Goal: Information Seeking & Learning: Find specific page/section

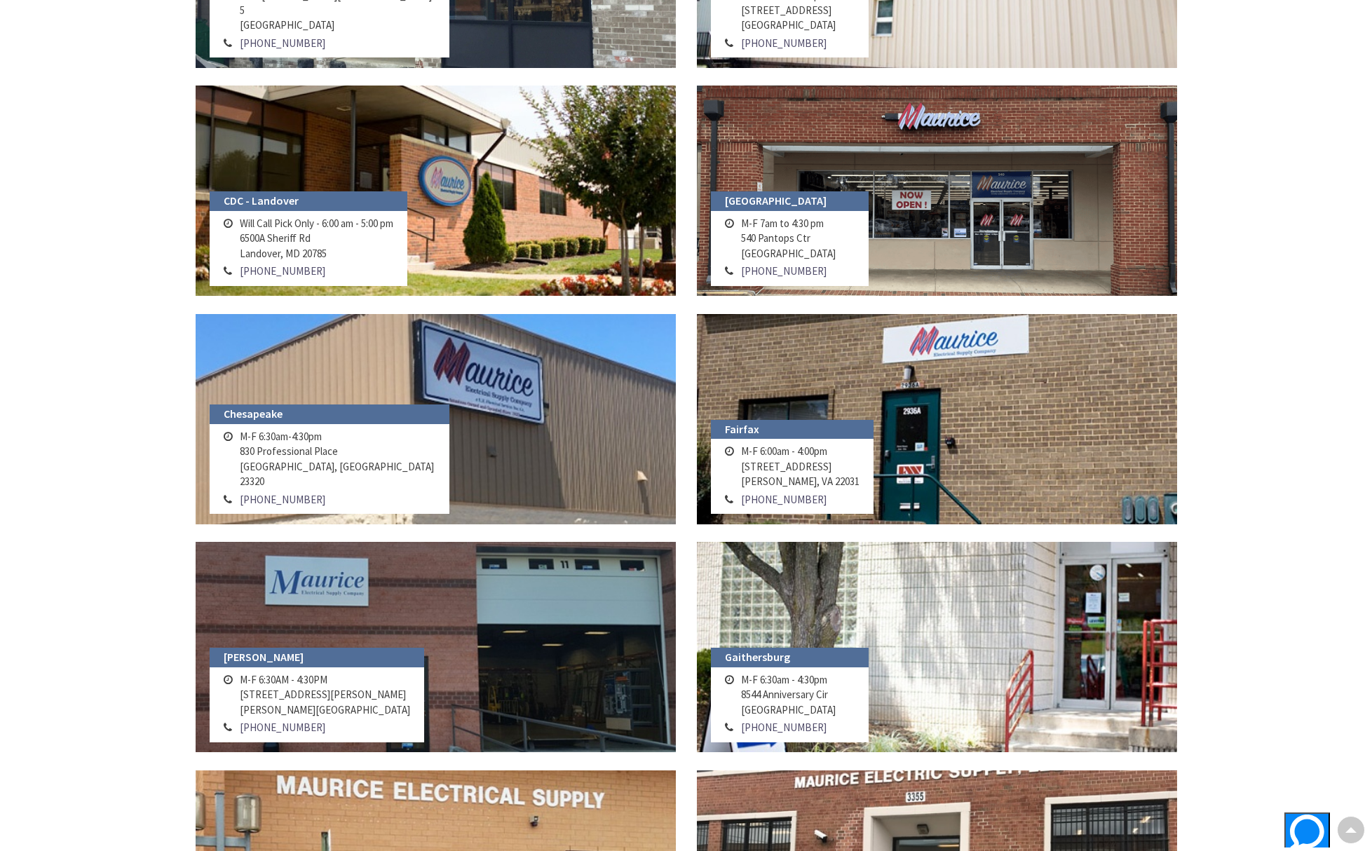
scroll to position [431, 0]
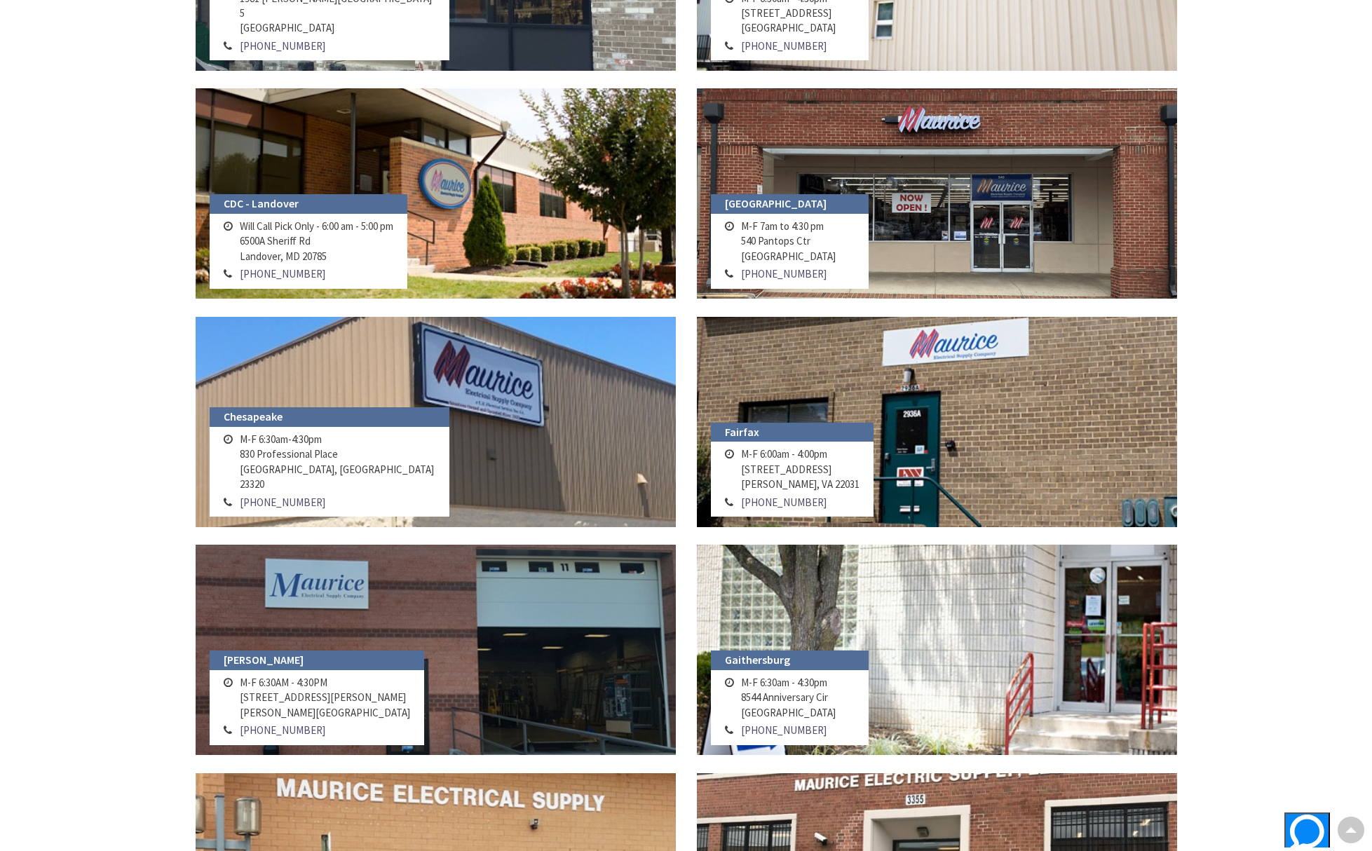
click at [788, 434] on h4 "Fairfax" at bounding box center [792, 433] width 163 height 20
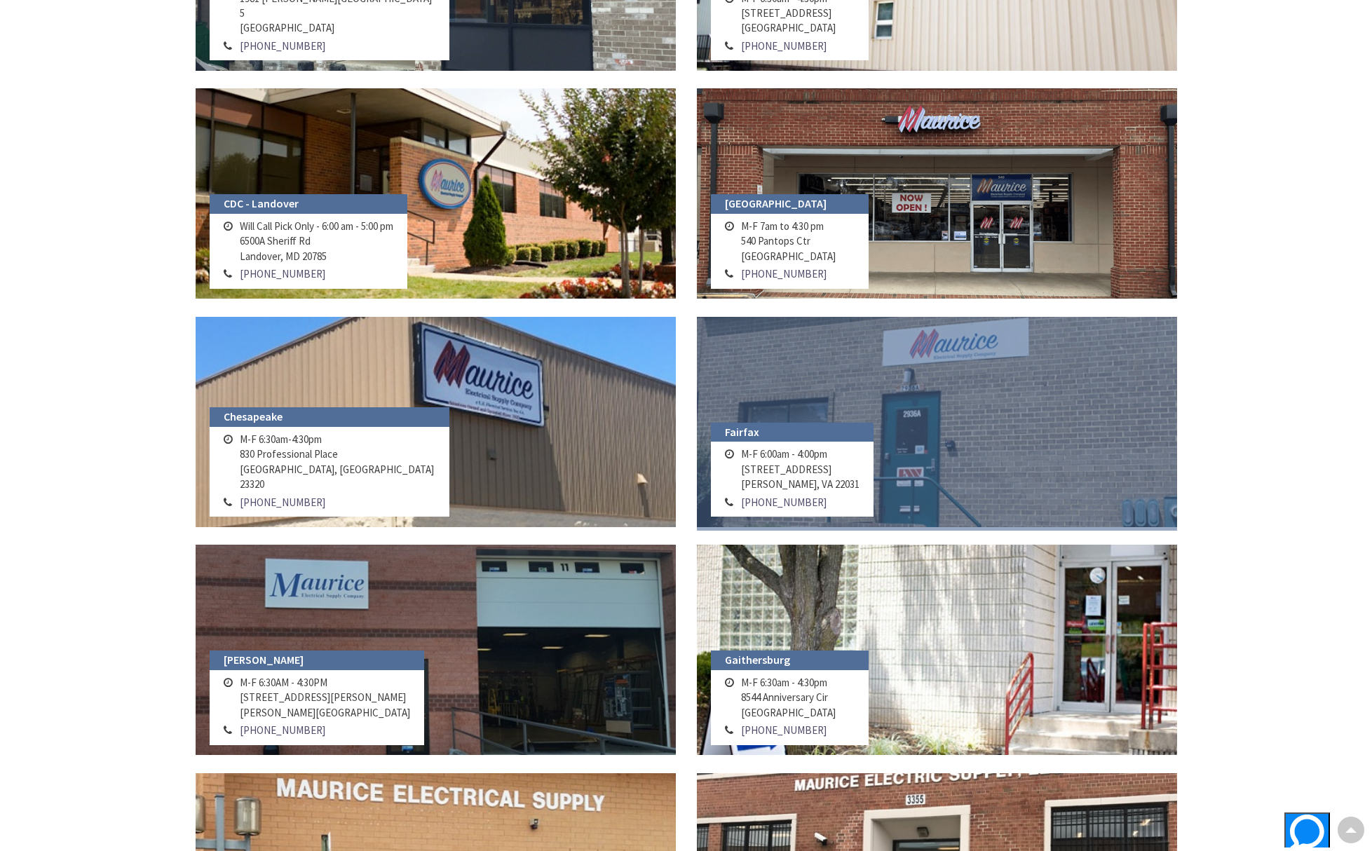
click at [826, 367] on link at bounding box center [937, 422] width 480 height 210
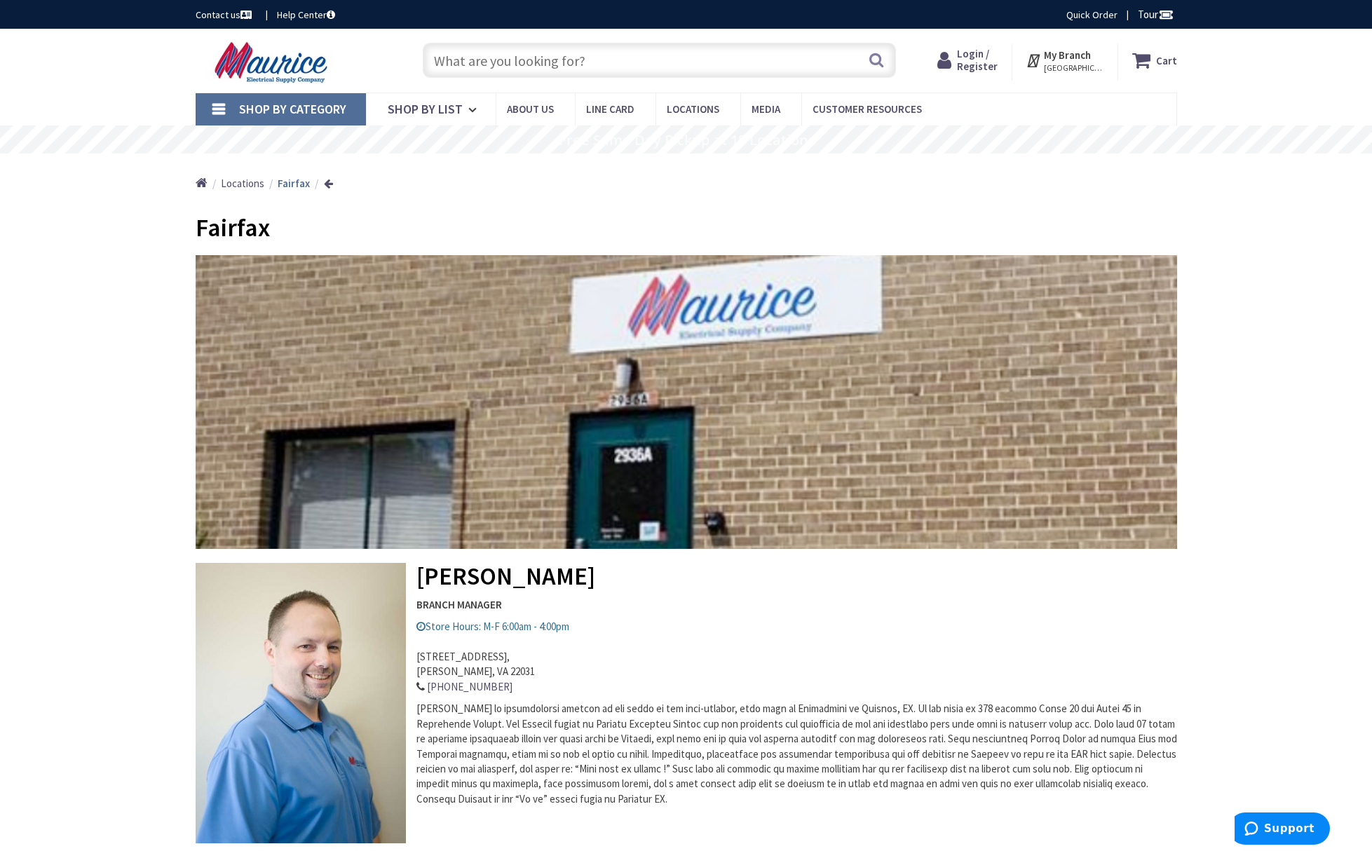
scroll to position [3, 0]
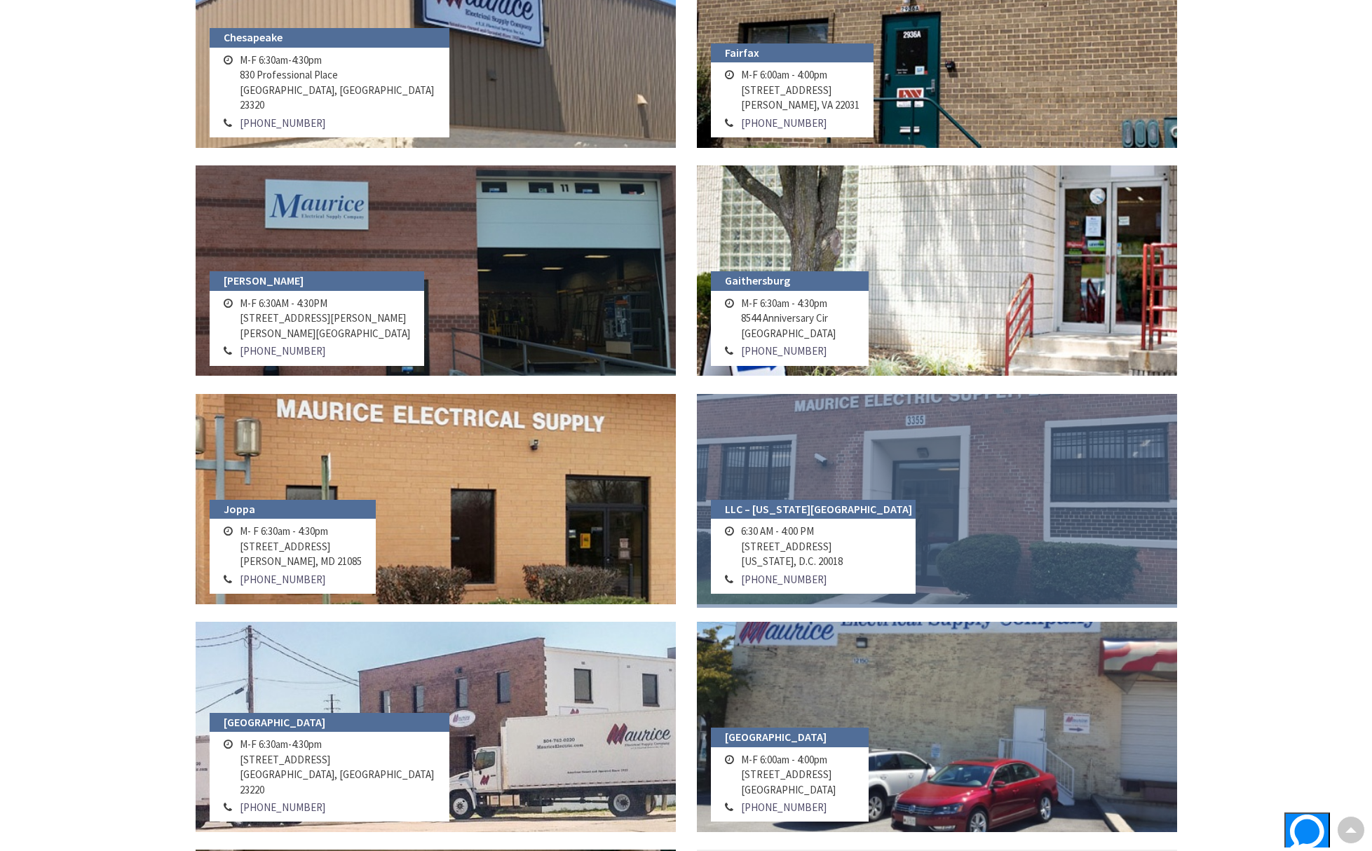
scroll to position [528, 0]
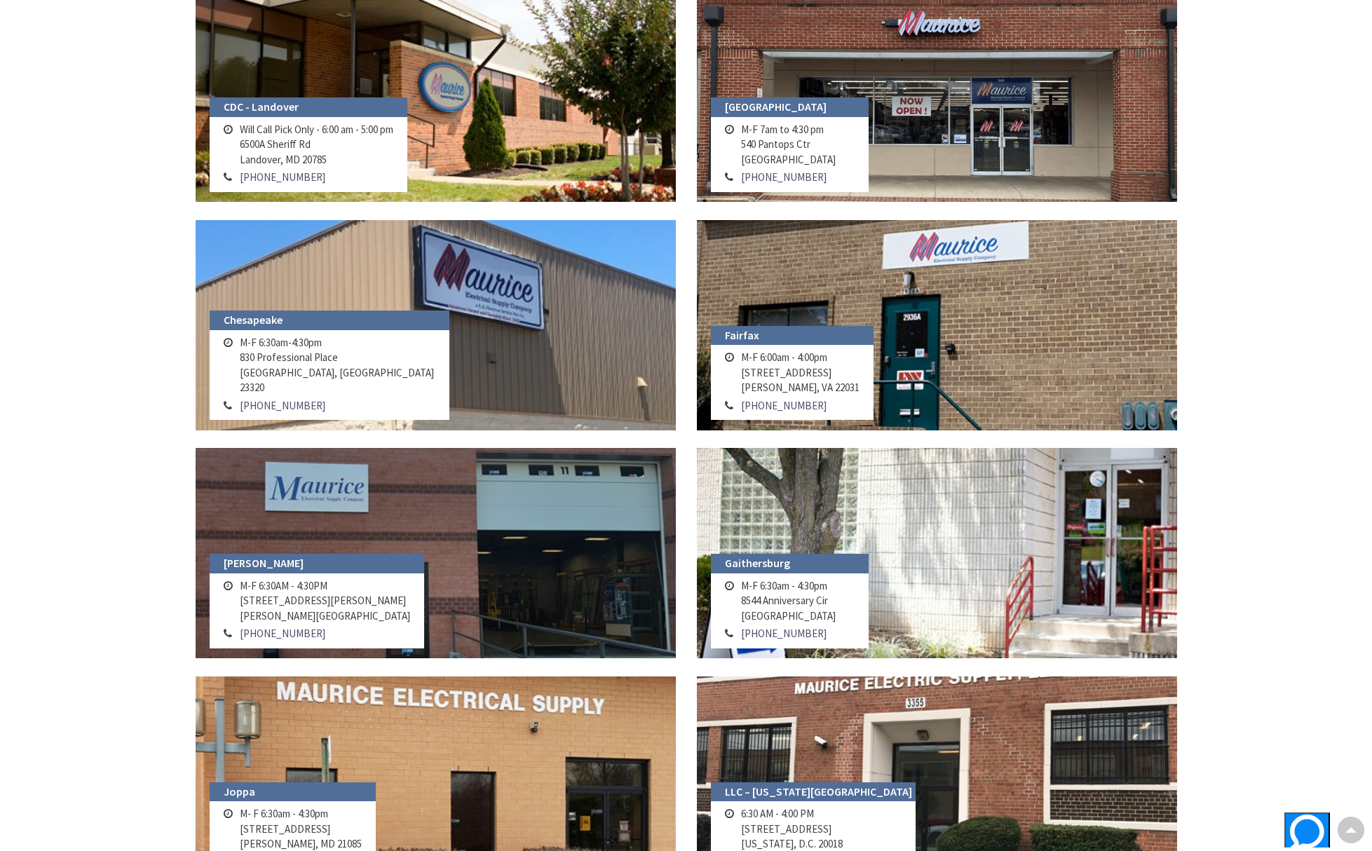
click at [787, 380] on td "M-F 6:00am - 4:00pm 2936-A Prosperity Ave Merrifield, VA 22031" at bounding box center [800, 372] width 125 height 48
click at [783, 346] on address "M-F 6:00am - 4:00pm 2936-A Prosperity Ave Merrifield, VA 22031 703-208-7422" at bounding box center [792, 382] width 163 height 75
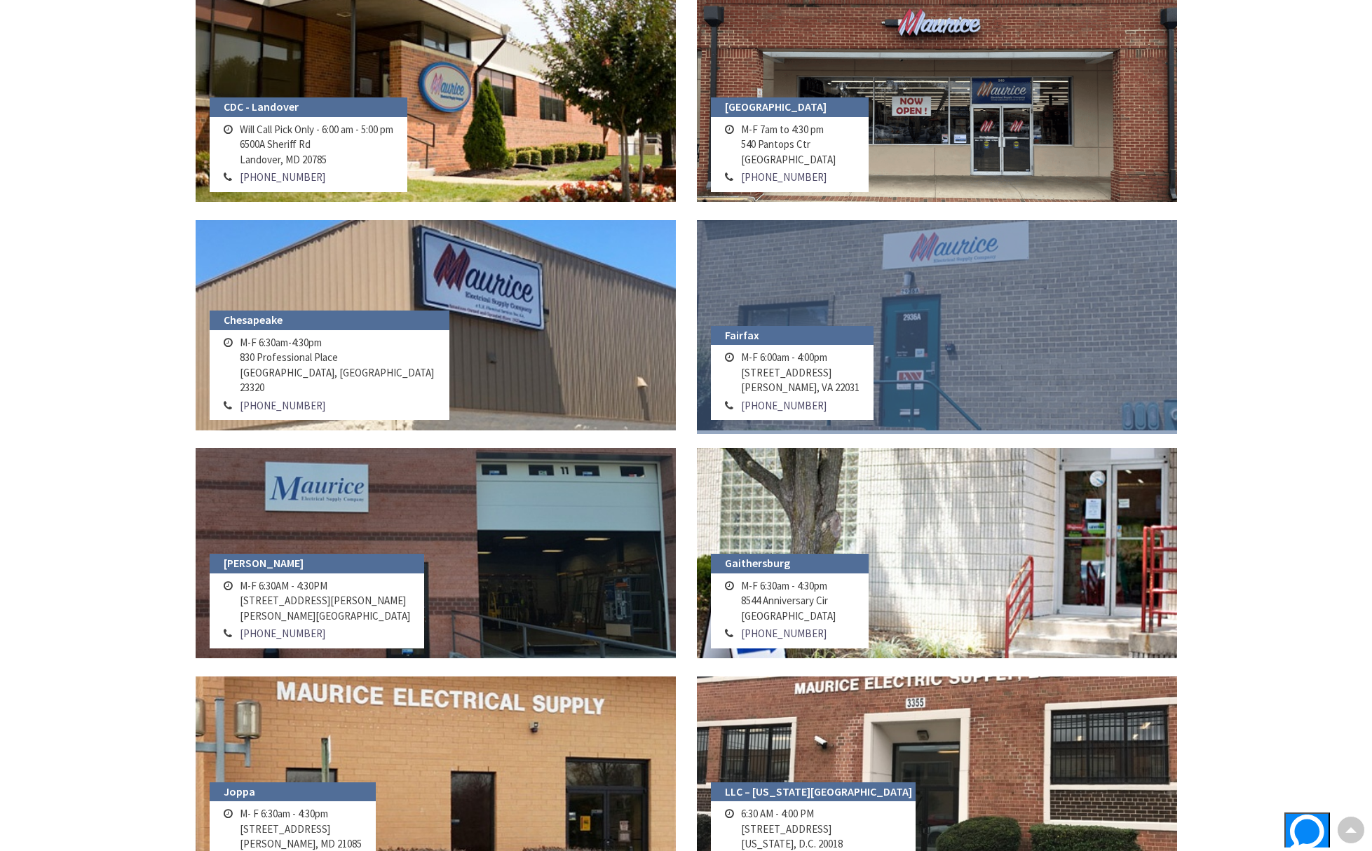
click at [855, 322] on link at bounding box center [937, 325] width 480 height 210
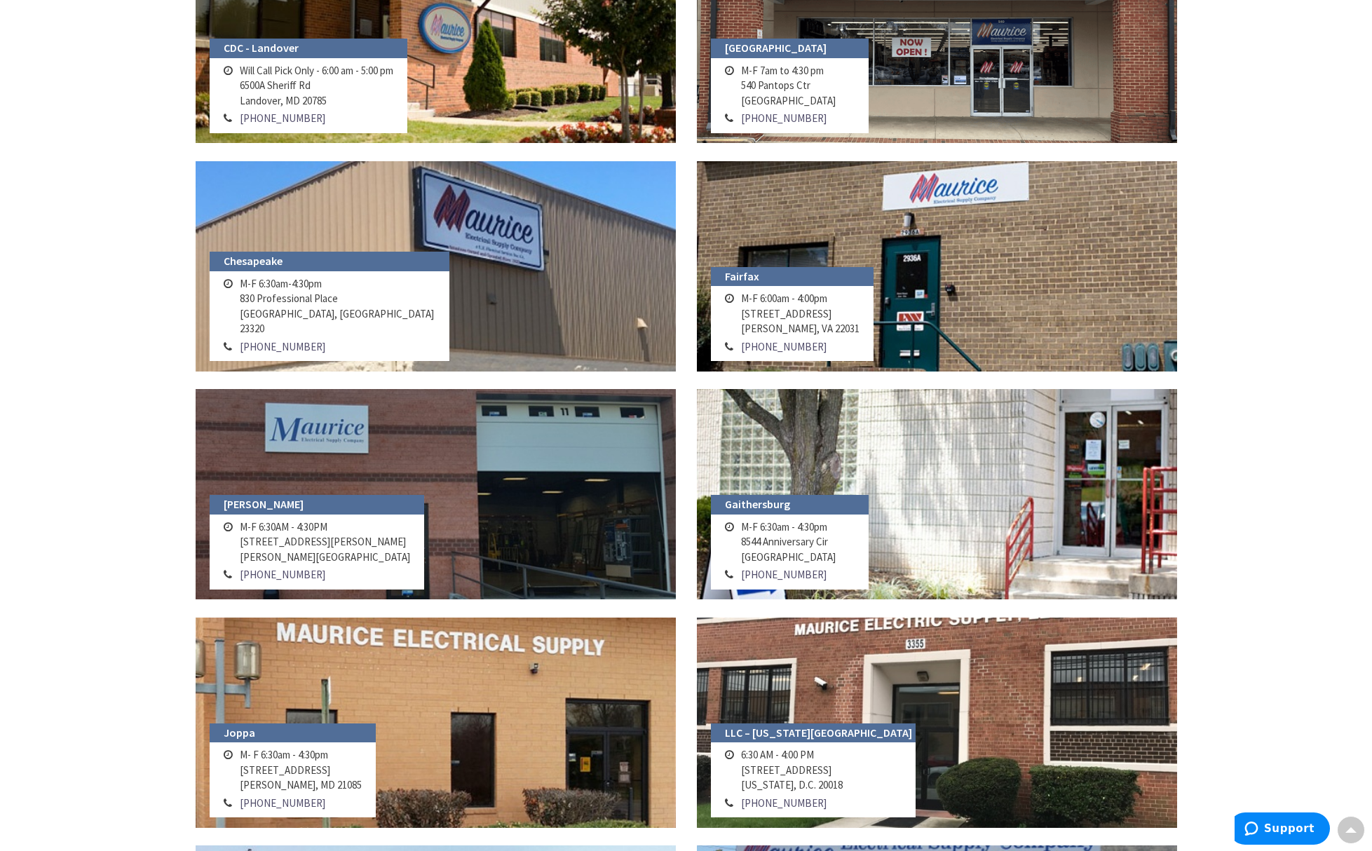
scroll to position [626, 0]
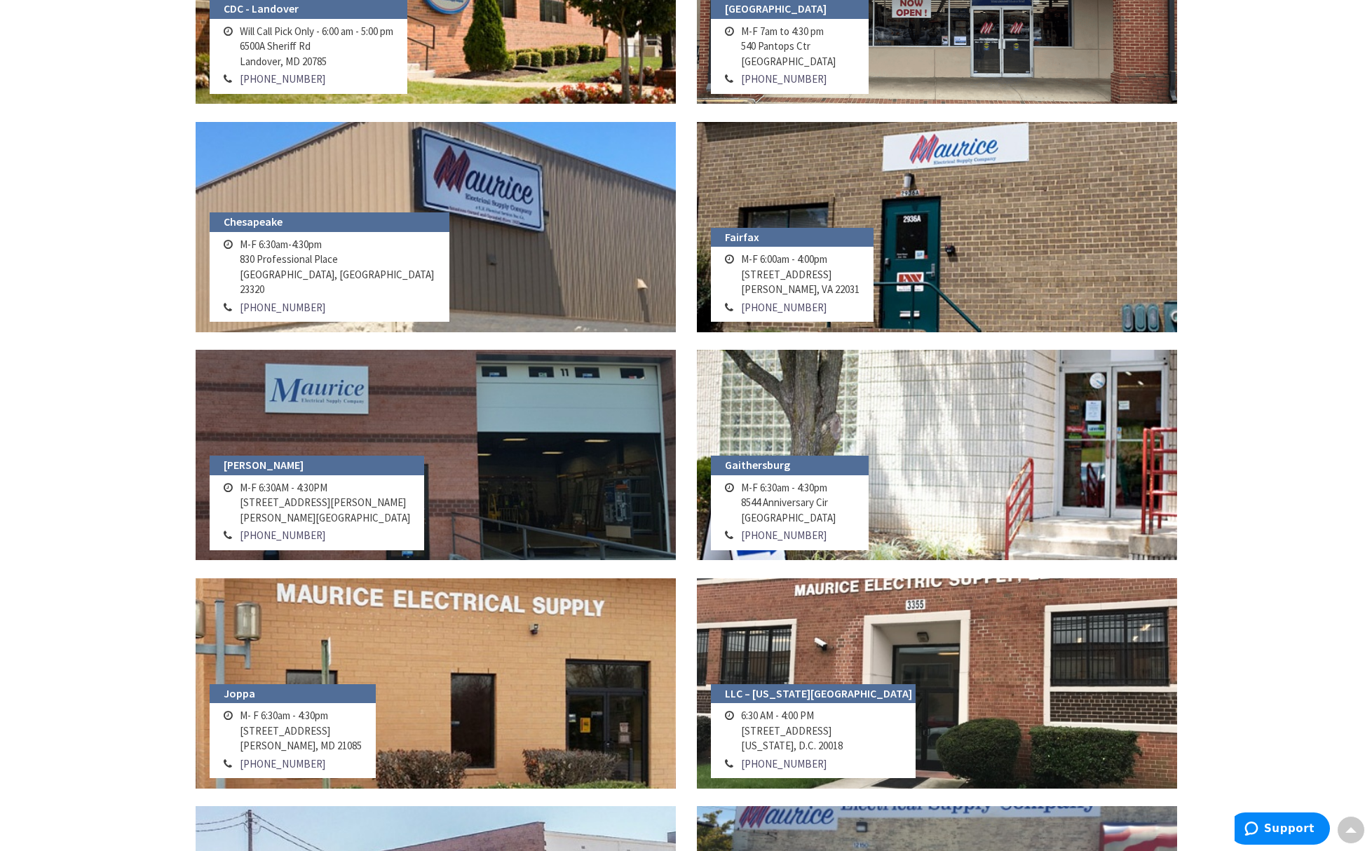
click at [806, 283] on td "M-F 6:00am - 4:00pm 2936-A Prosperity Ave Merrifield, VA 22031" at bounding box center [800, 274] width 125 height 48
click at [782, 231] on h4 "Fairfax" at bounding box center [792, 238] width 163 height 20
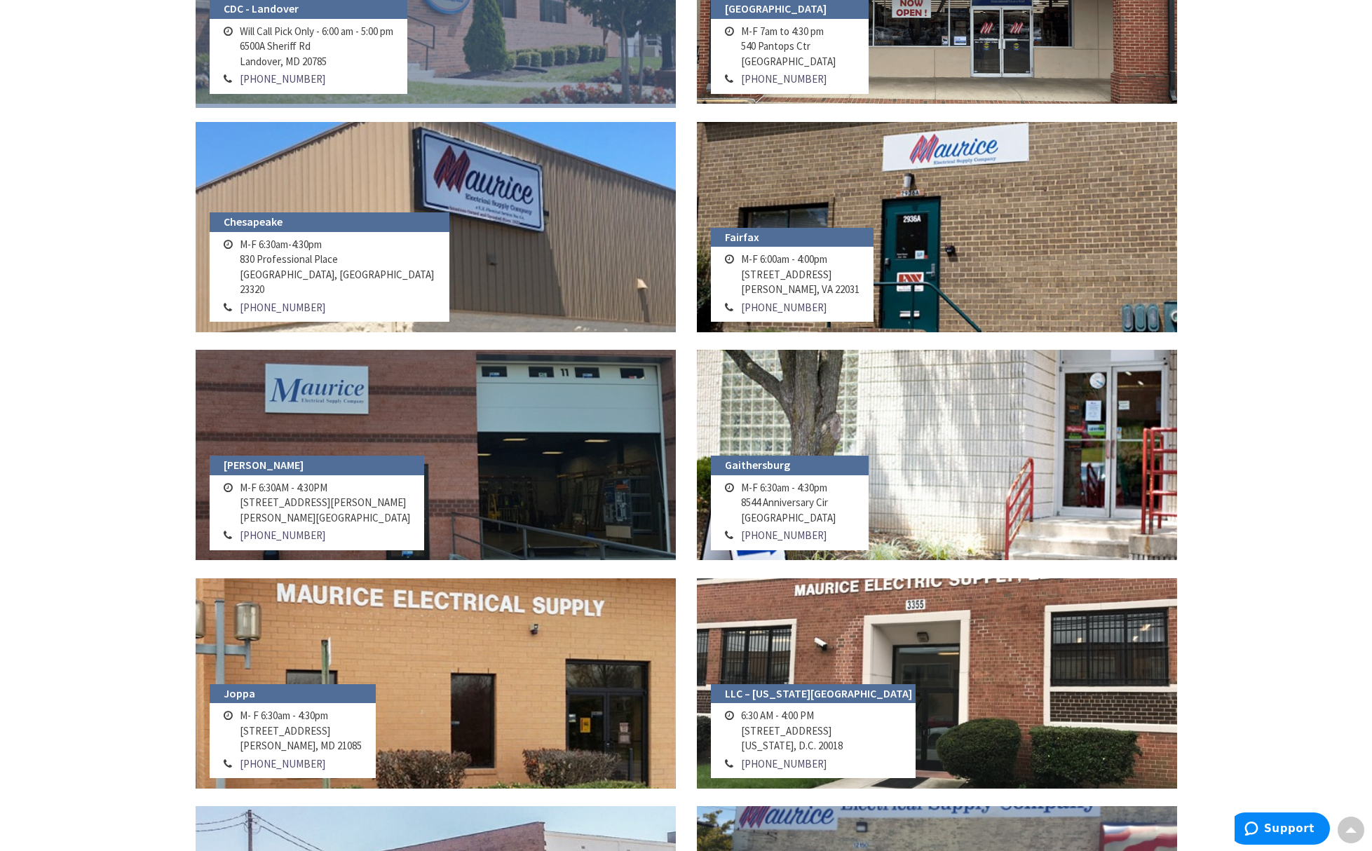
scroll to position [0, 0]
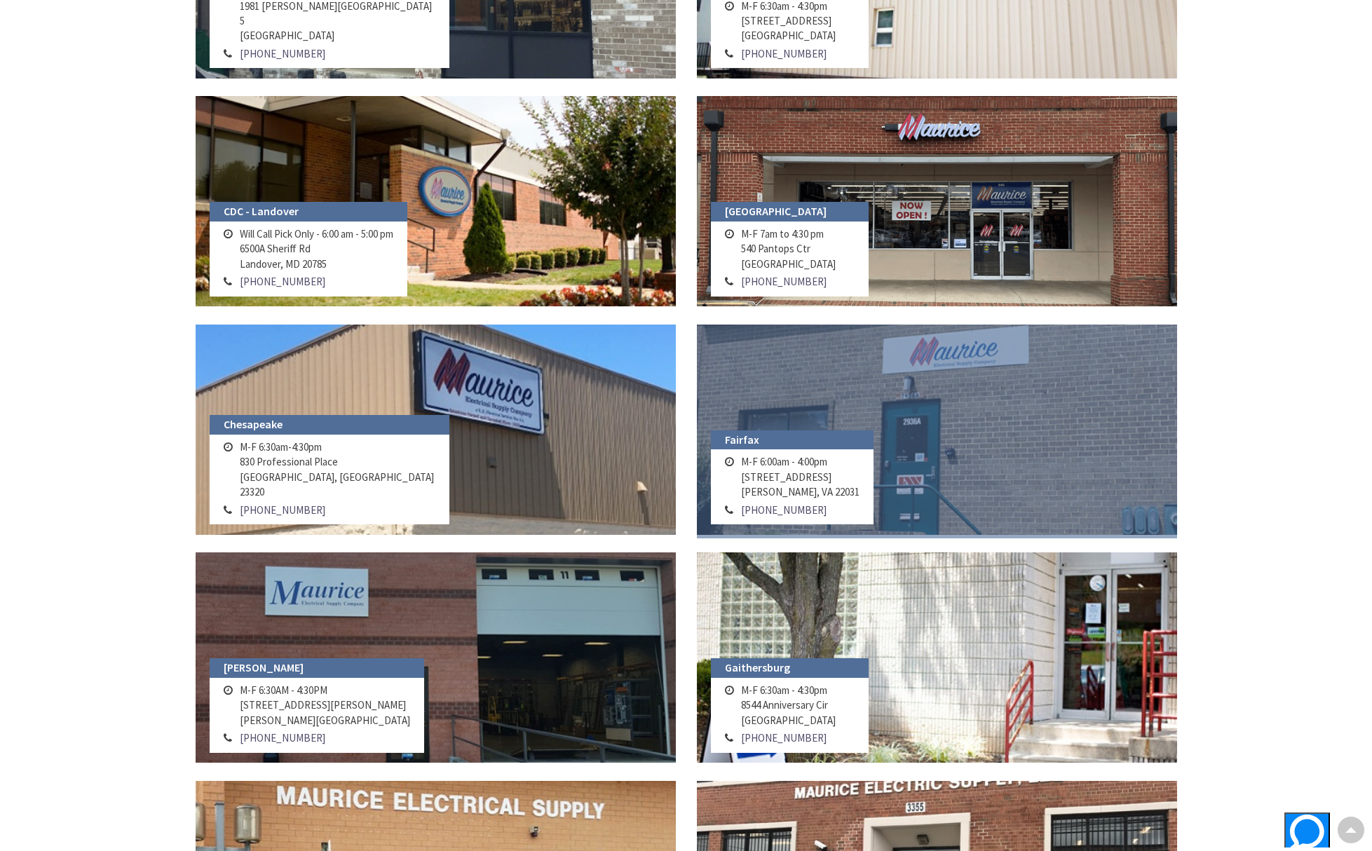
scroll to position [474, 0]
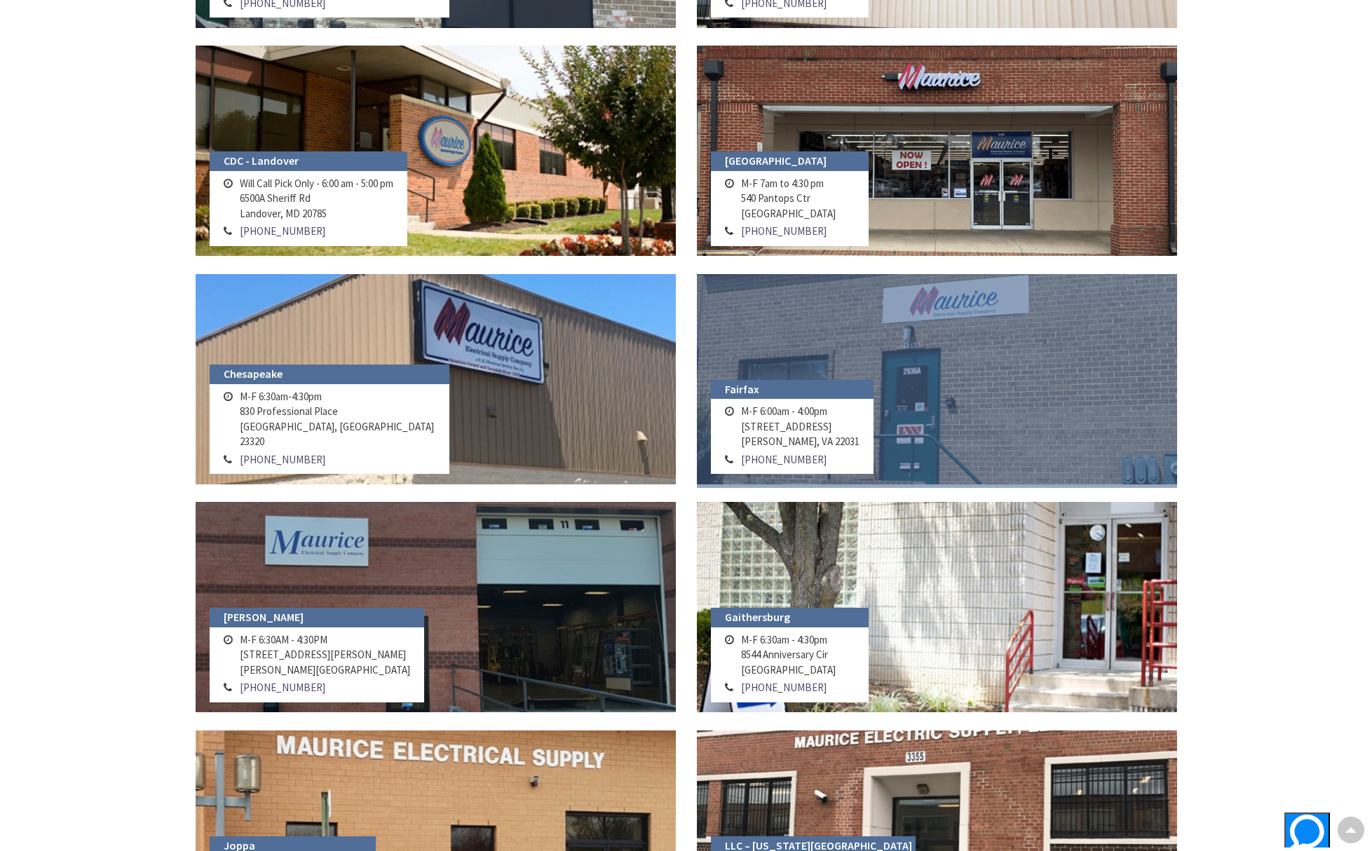
click at [877, 368] on link at bounding box center [937, 379] width 480 height 210
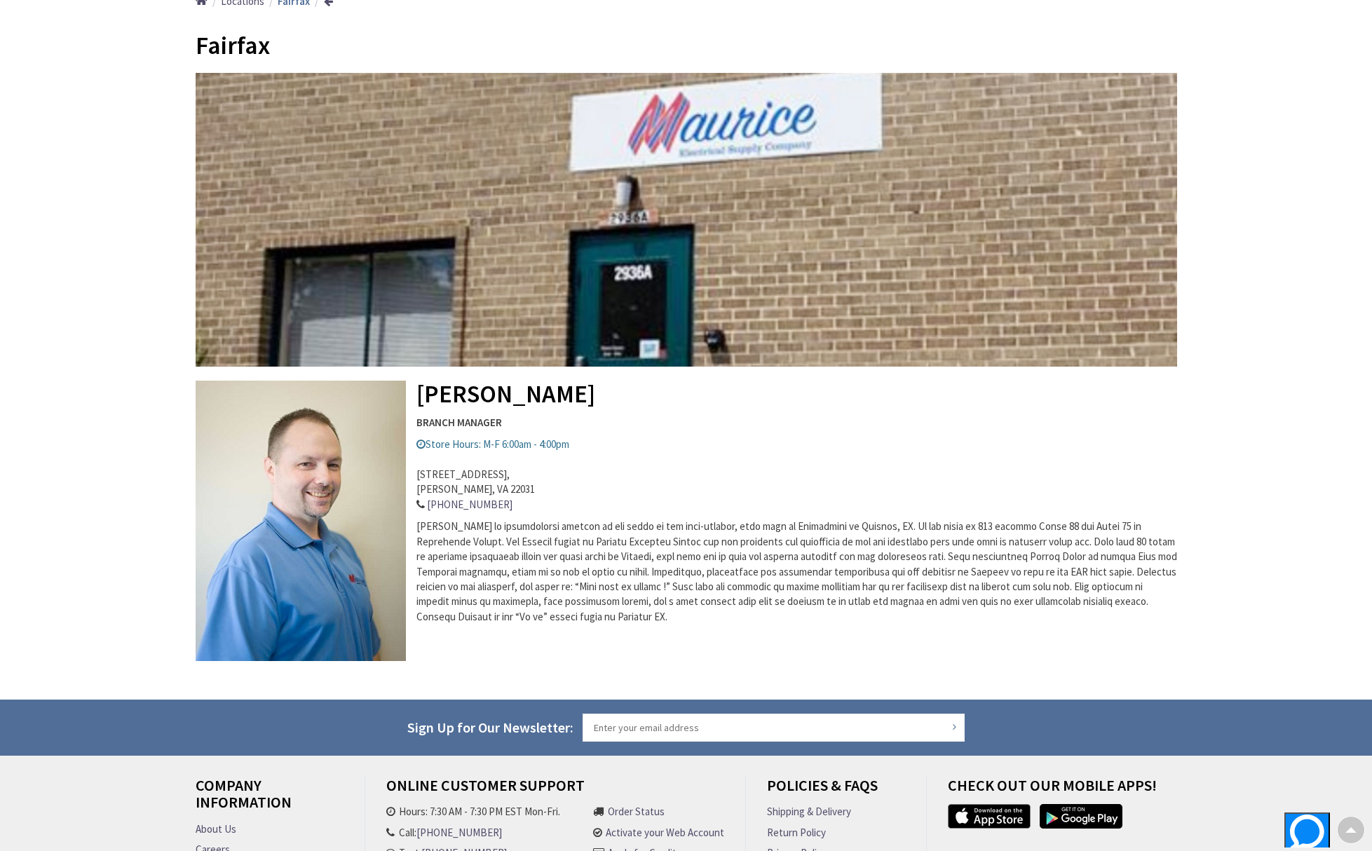
scroll to position [91, 0]
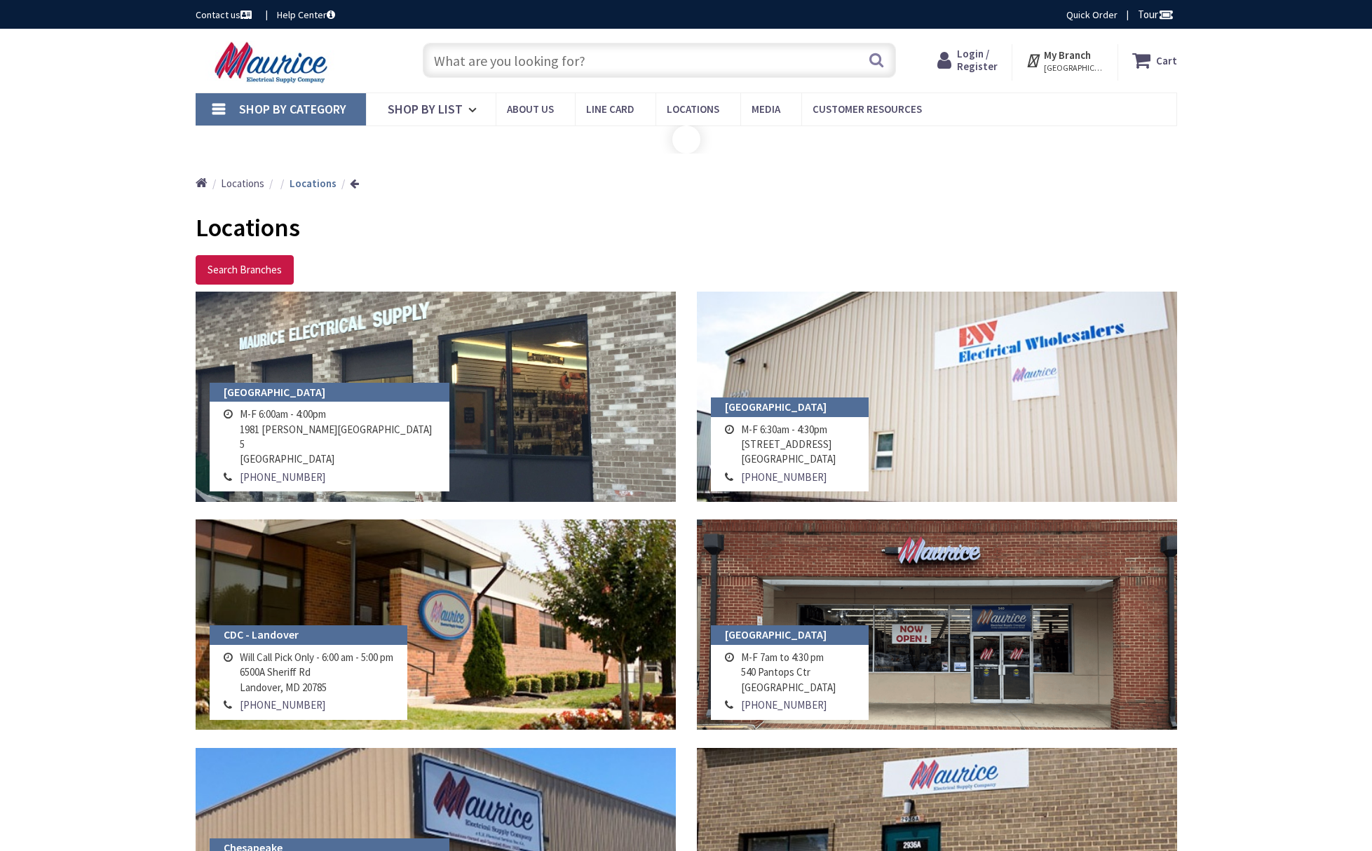
scroll to position [474, 0]
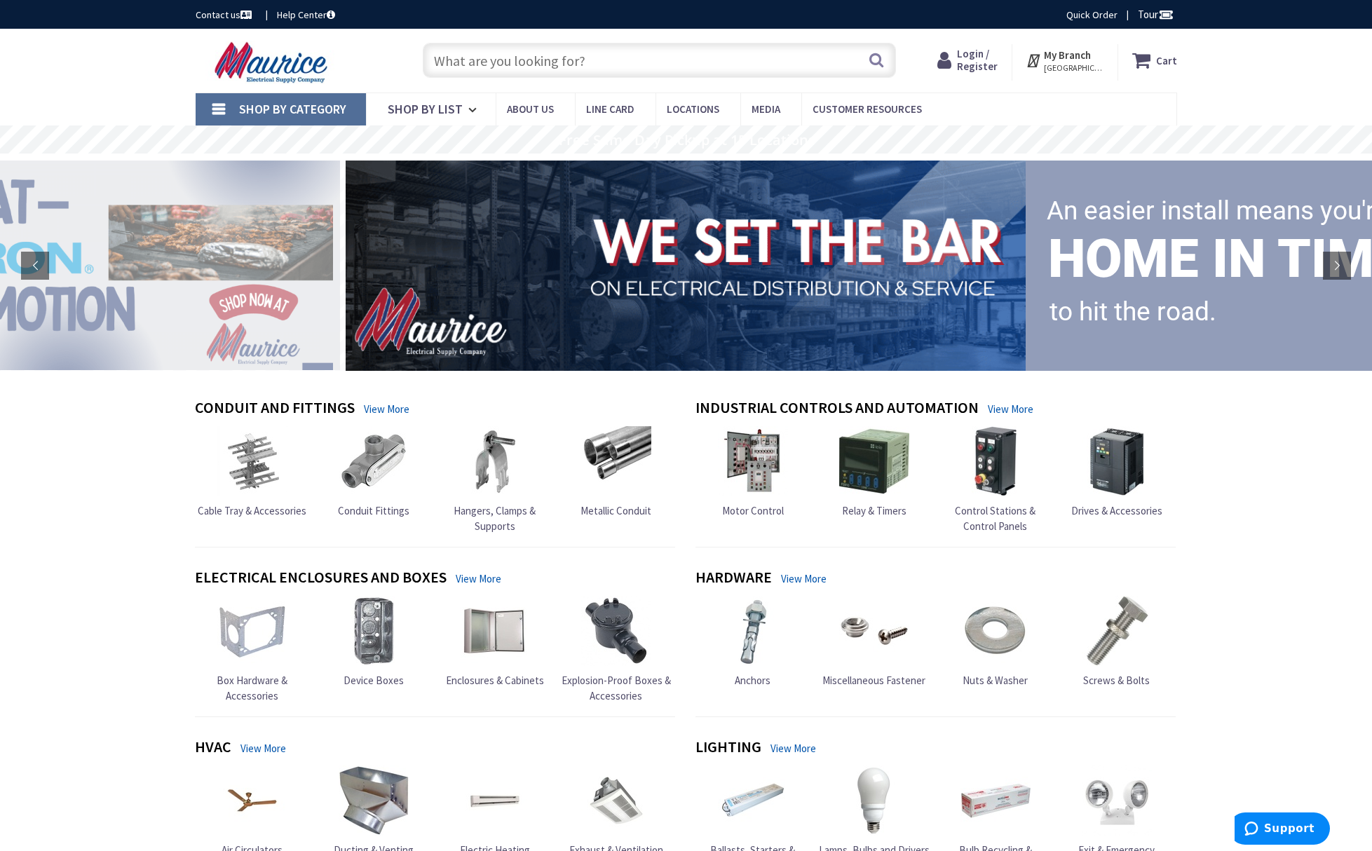
click at [440, 61] on input "text" at bounding box center [659, 60] width 473 height 35
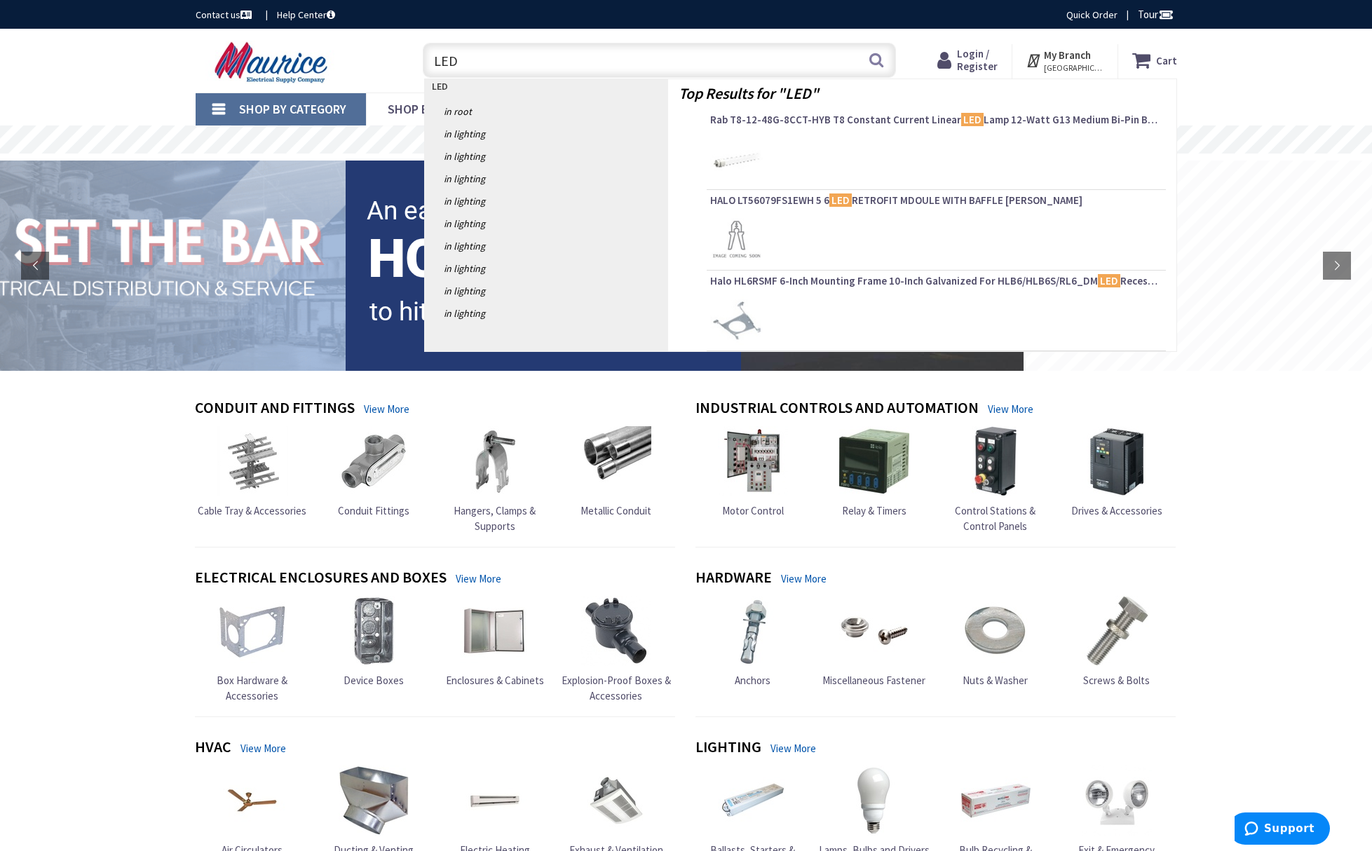
click at [440, 61] on input "LED" at bounding box center [659, 60] width 473 height 35
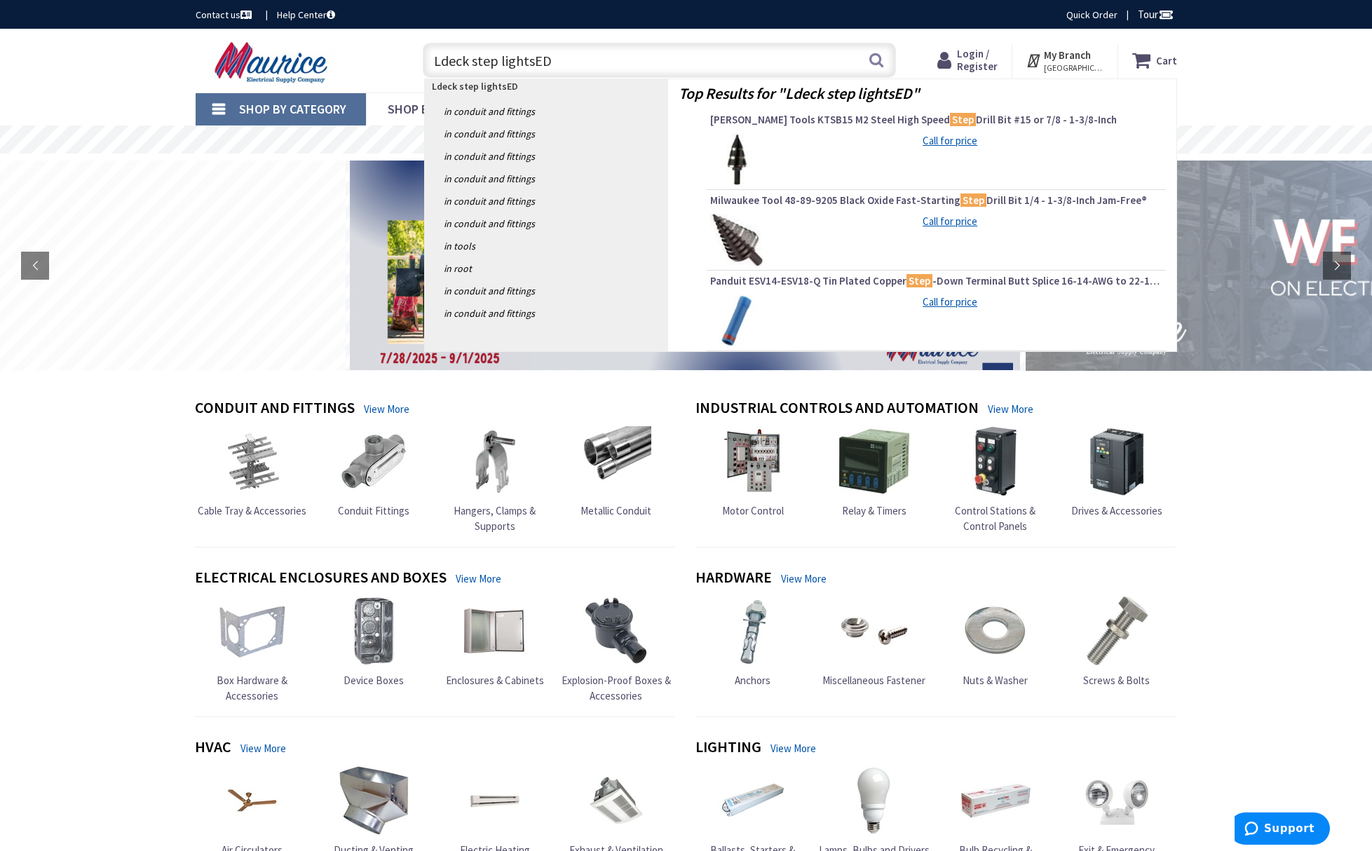
click at [557, 59] on input "Ldeck step lightsED" at bounding box center [659, 60] width 473 height 35
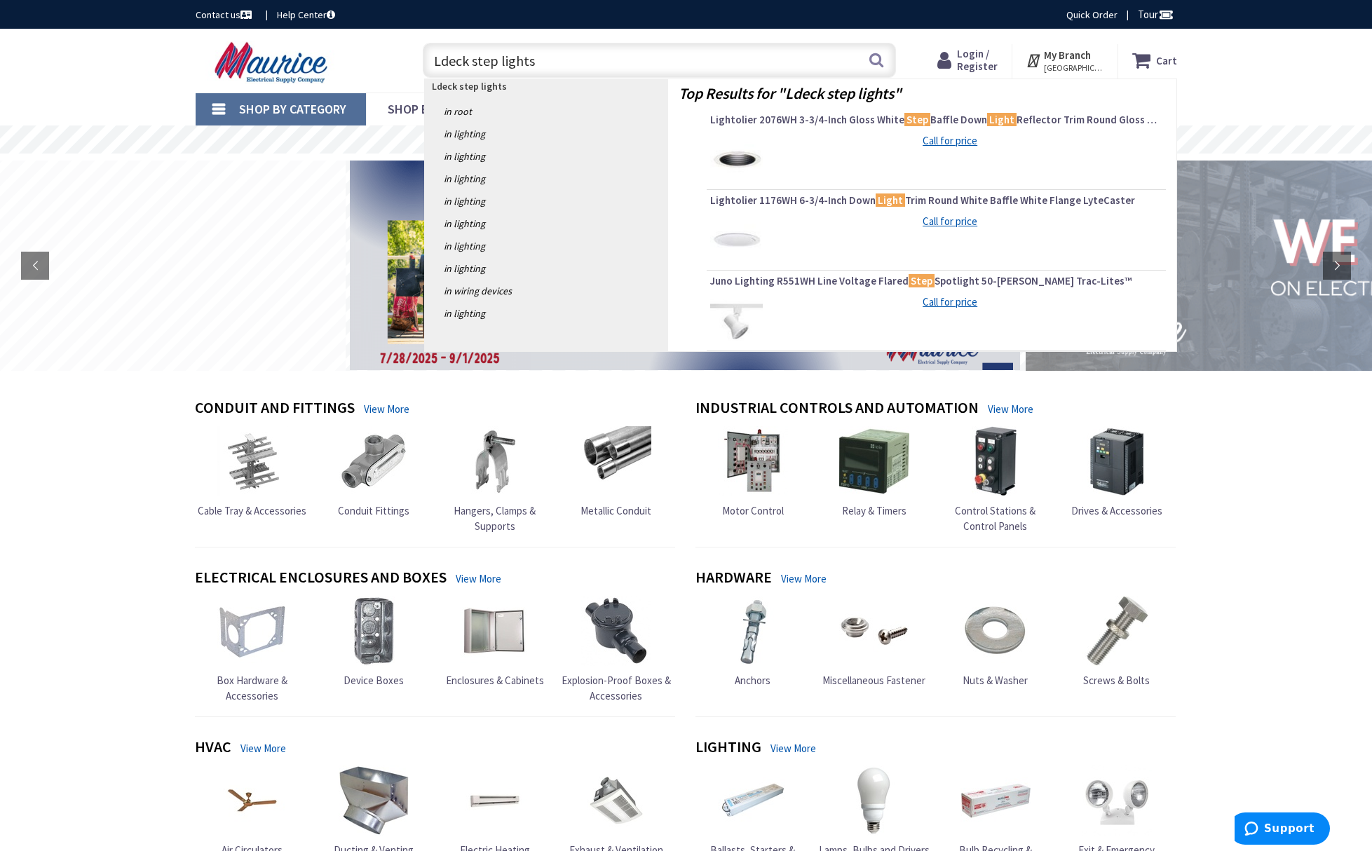
click at [440, 63] on input "Ldeck step lights" at bounding box center [659, 60] width 473 height 35
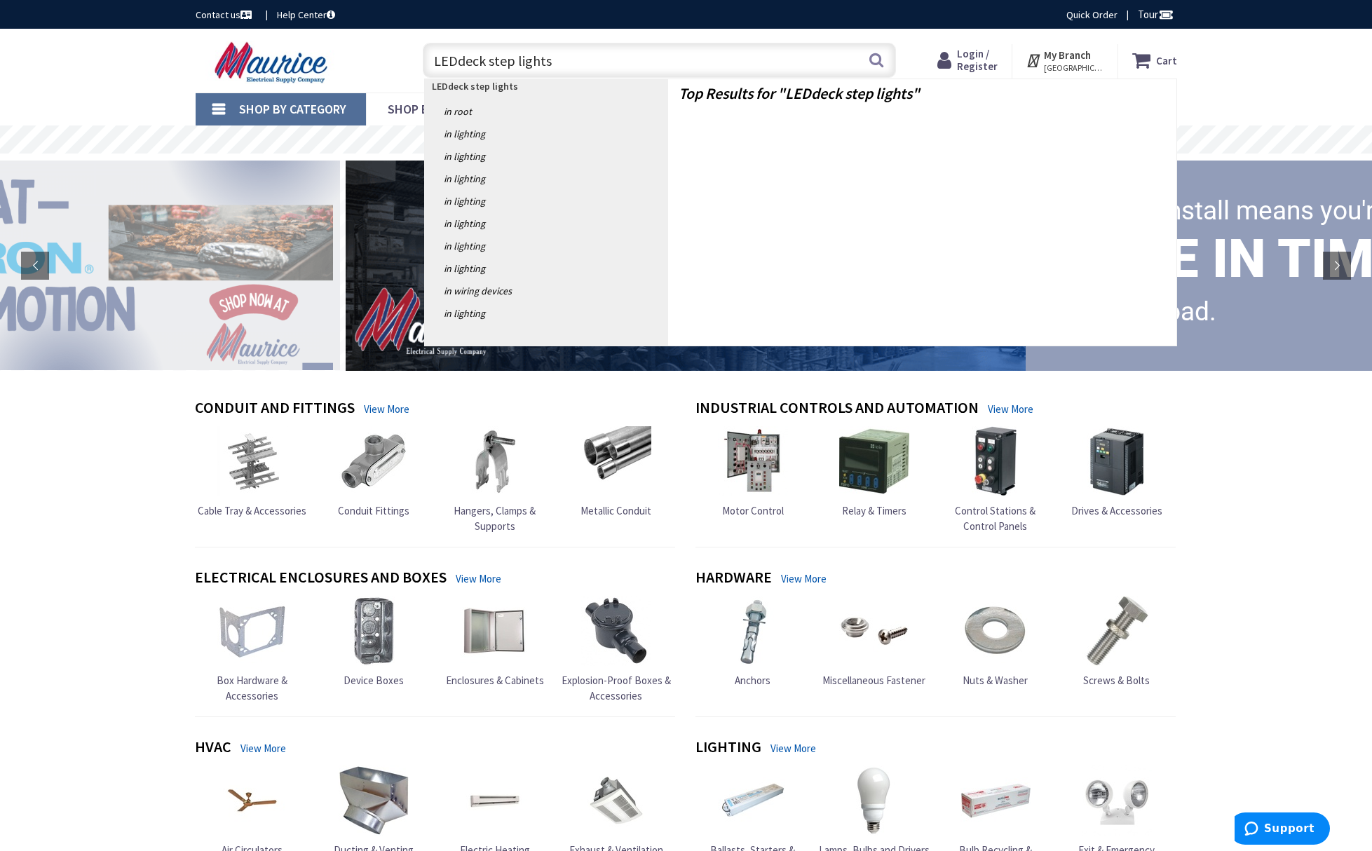
type input "LED deck step lights"
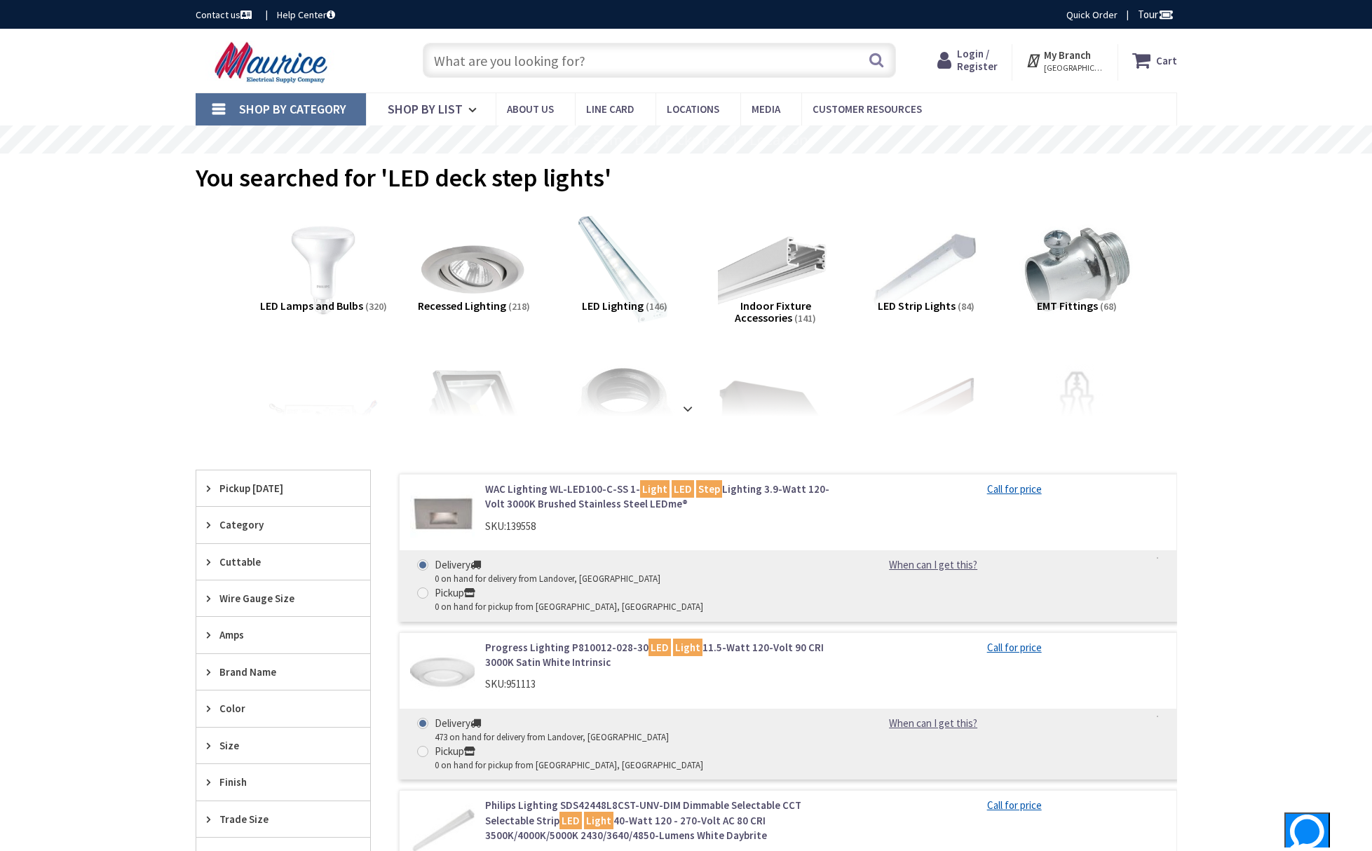
click at [433, 177] on span "You searched for 'LED deck step lights'" at bounding box center [404, 178] width 416 height 32
click at [585, 57] on input "text" at bounding box center [659, 60] width 473 height 35
click at [565, 58] on input "text" at bounding box center [659, 60] width 473 height 35
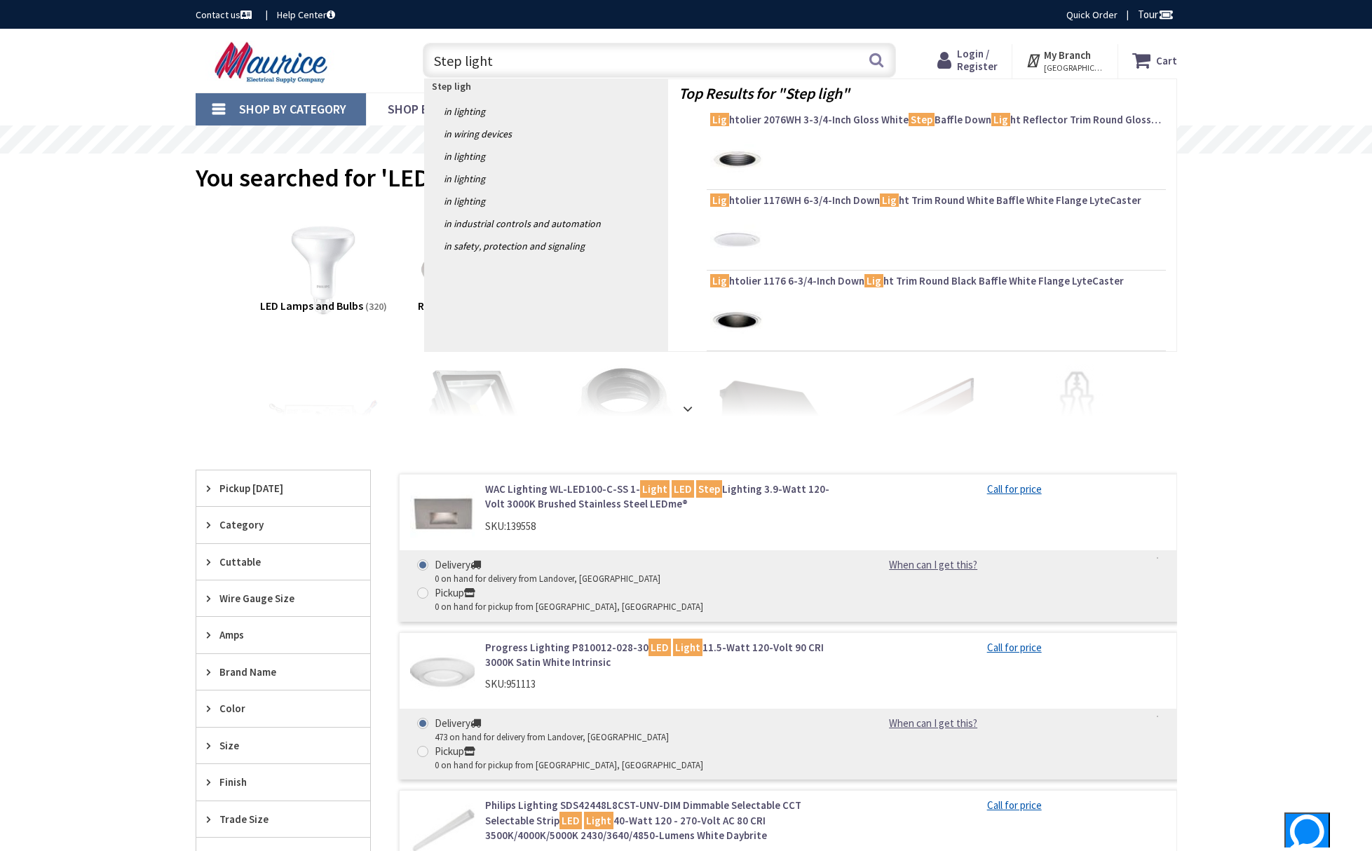
type input "Step lights"
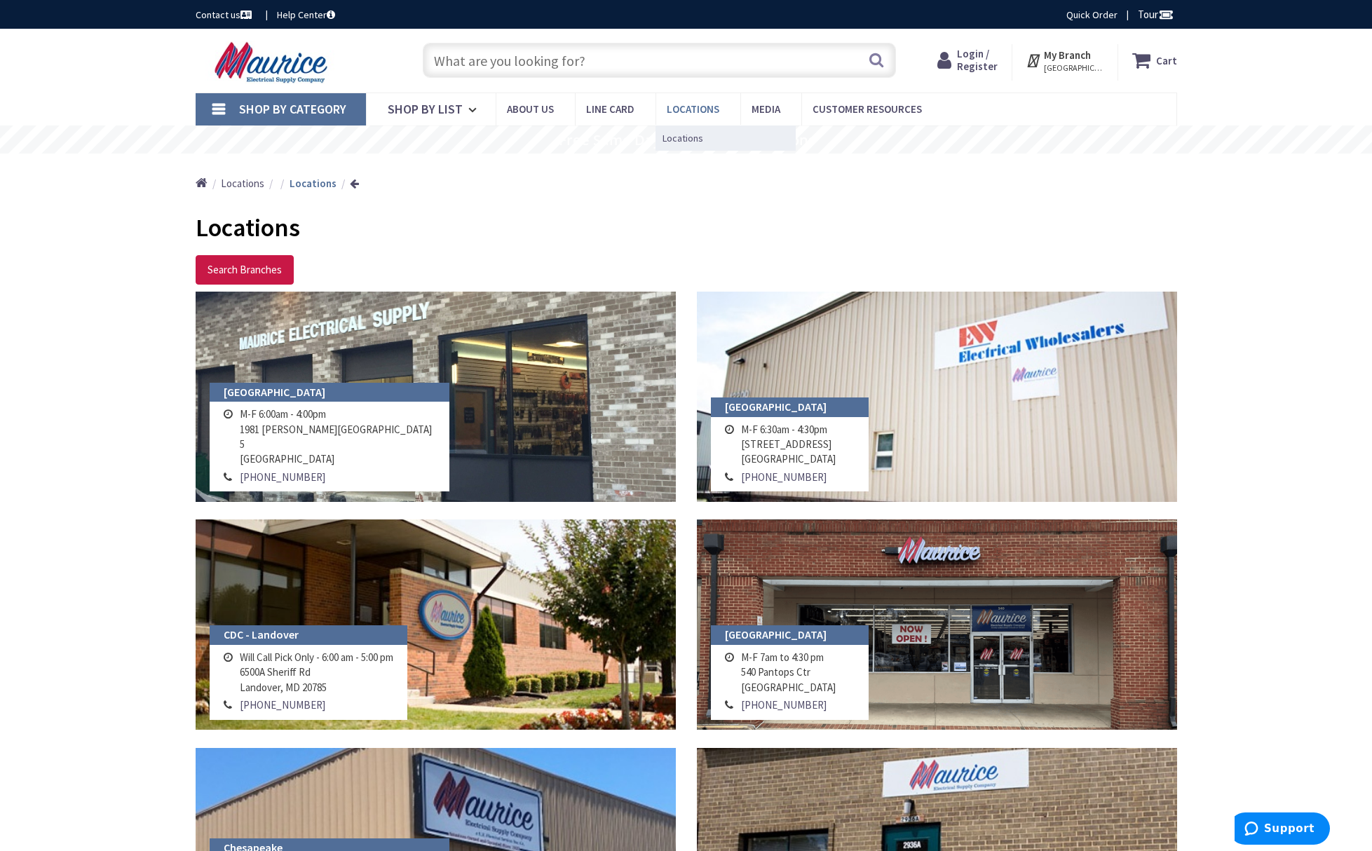
click at [702, 107] on span "Locations" at bounding box center [693, 108] width 53 height 13
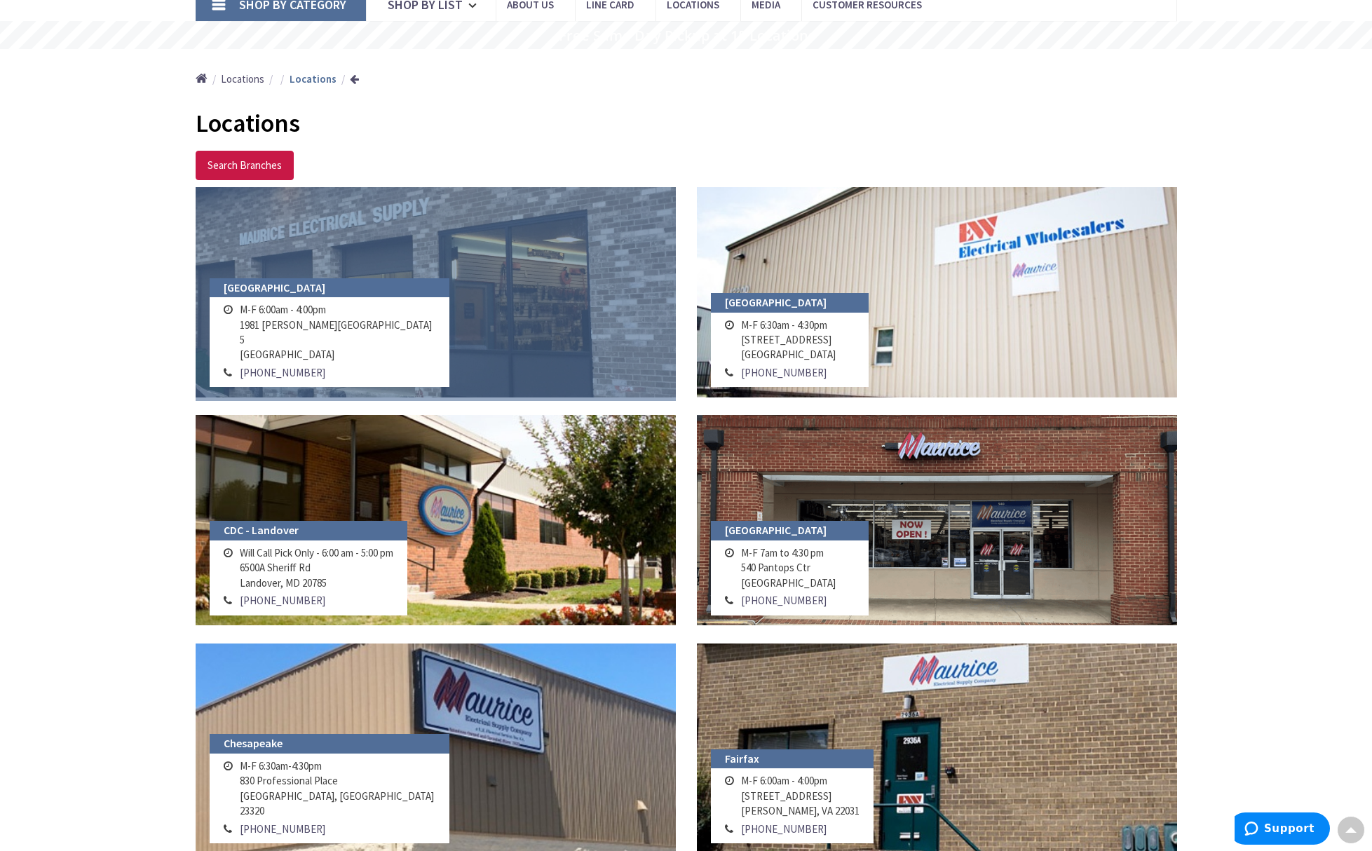
scroll to position [155, 0]
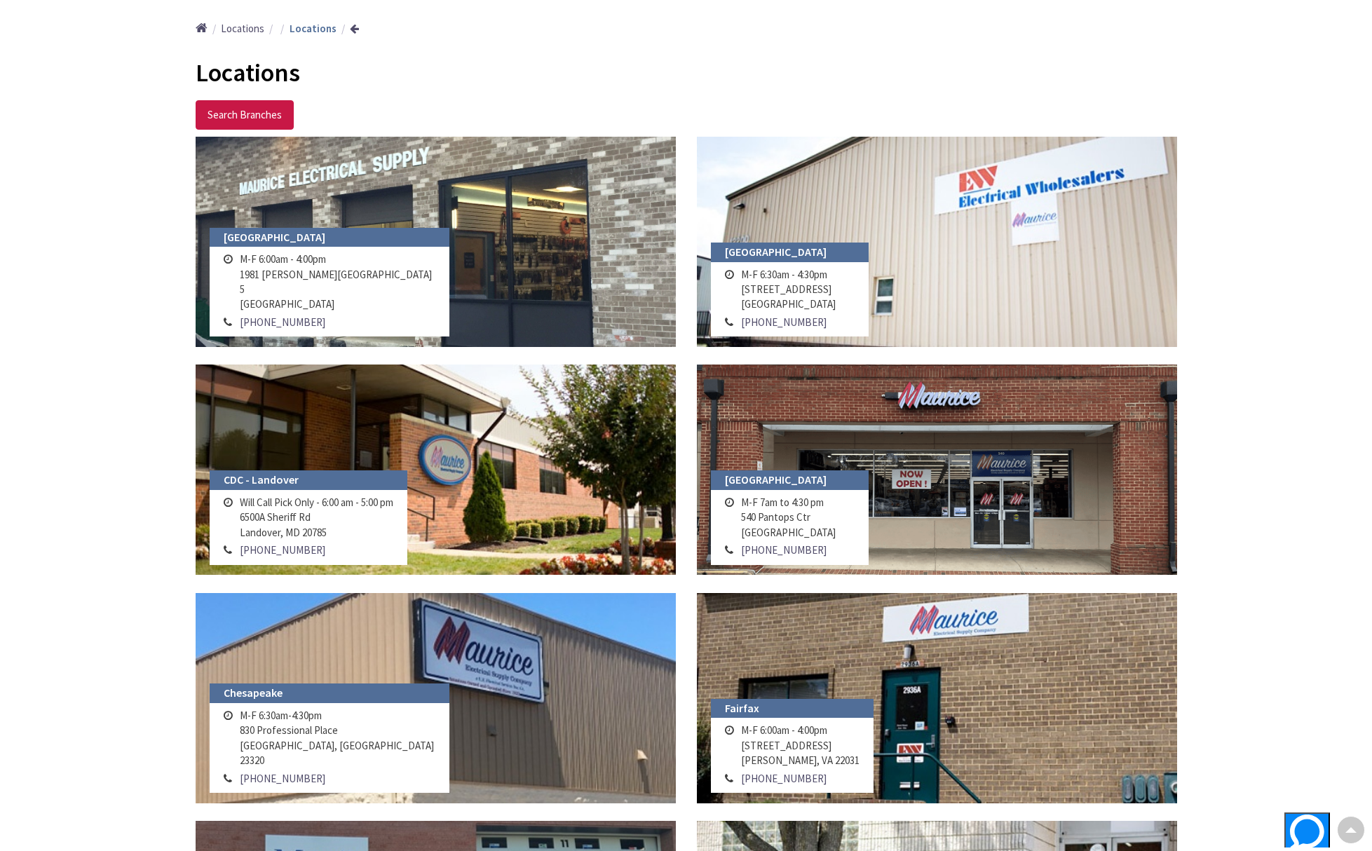
click at [830, 699] on h4 "Fairfax" at bounding box center [792, 709] width 163 height 20
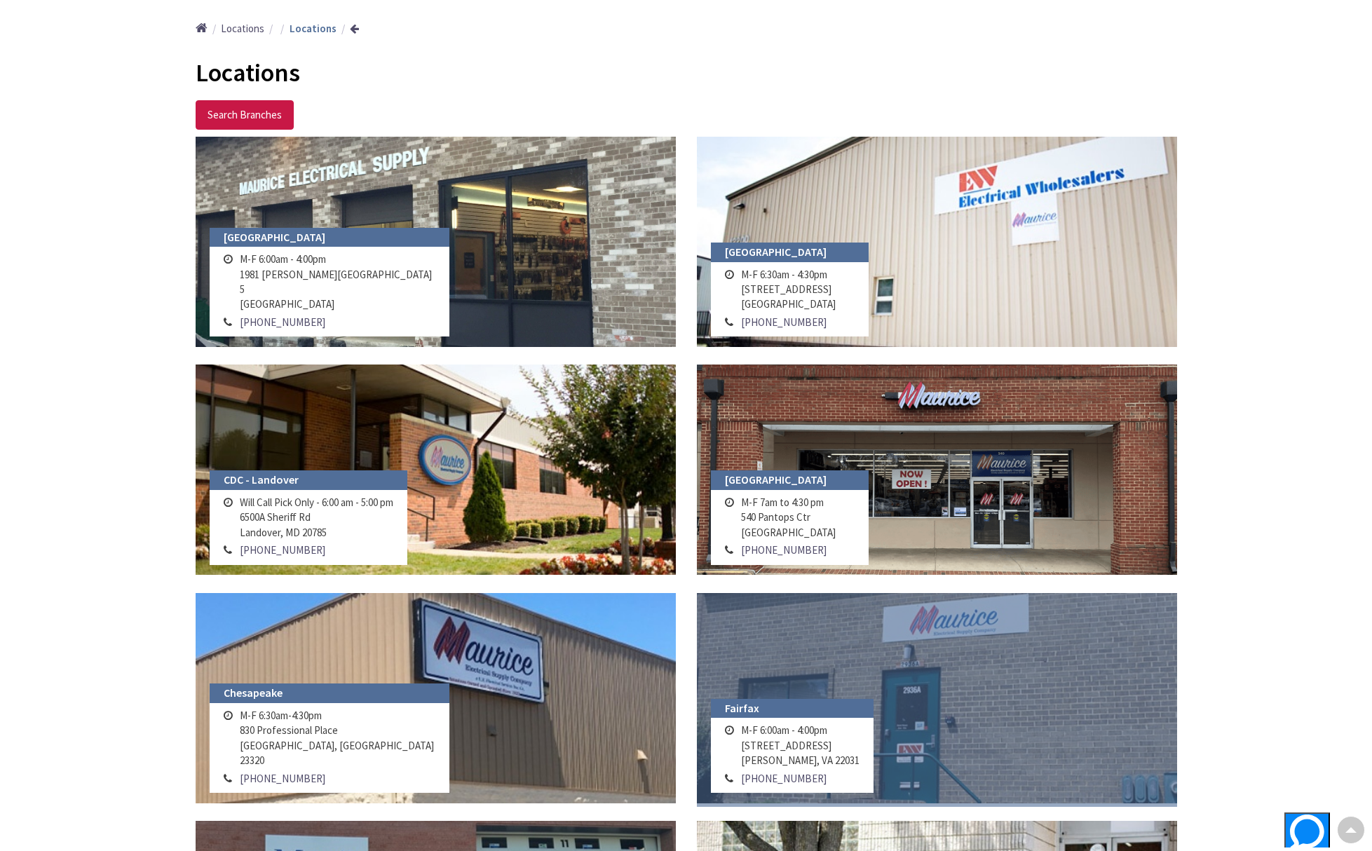
click at [849, 658] on link at bounding box center [937, 698] width 480 height 210
